Goal: Task Accomplishment & Management: Manage account settings

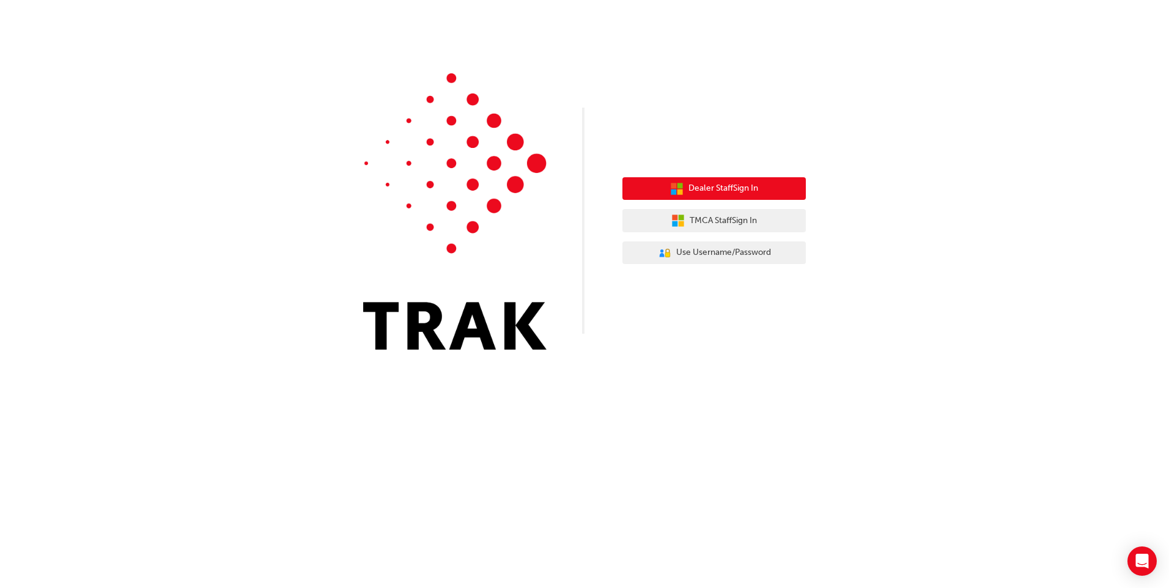
click at [768, 198] on button "Dealer Staff Sign In" at bounding box center [713, 188] width 183 height 23
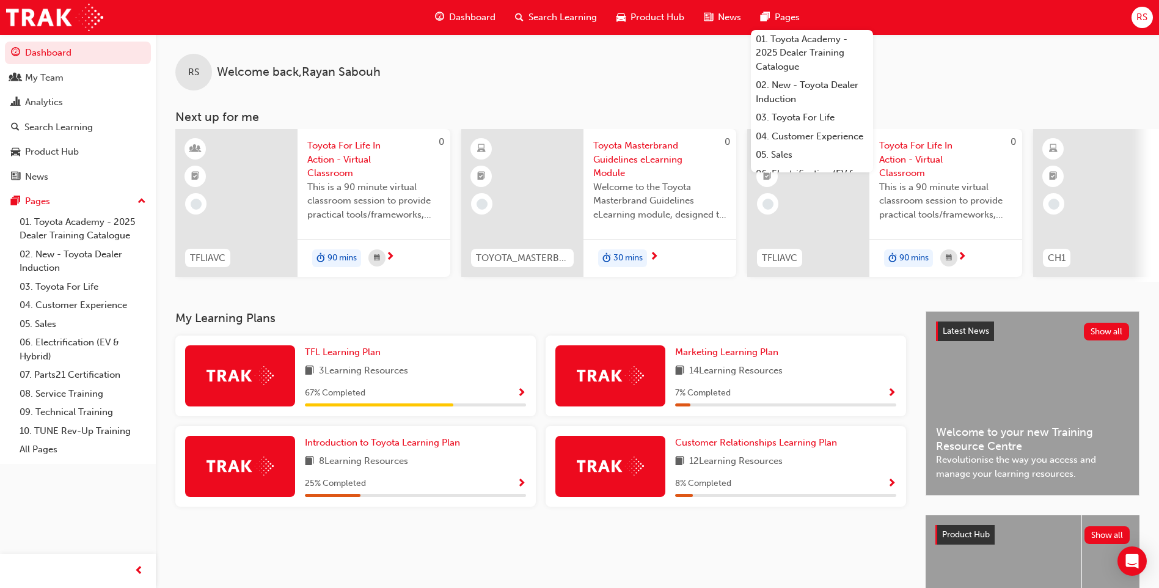
click at [1137, 18] on span "RS" at bounding box center [1142, 17] width 11 height 14
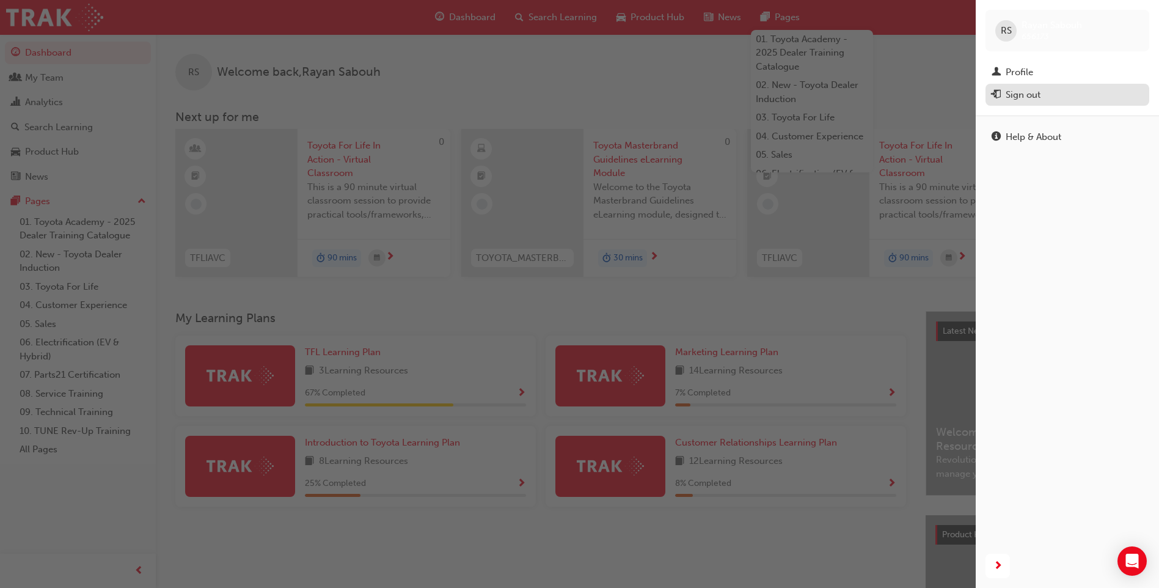
click at [1036, 94] on div "Sign out" at bounding box center [1023, 95] width 35 height 14
